Goal: Task Accomplishment & Management: Use online tool/utility

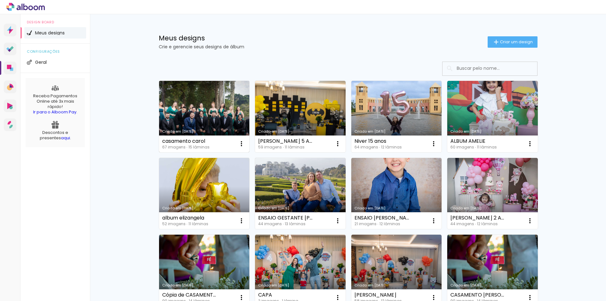
click at [208, 107] on link "Criado em [DATE]" at bounding box center [204, 116] width 91 height 71
